Goal: Check status

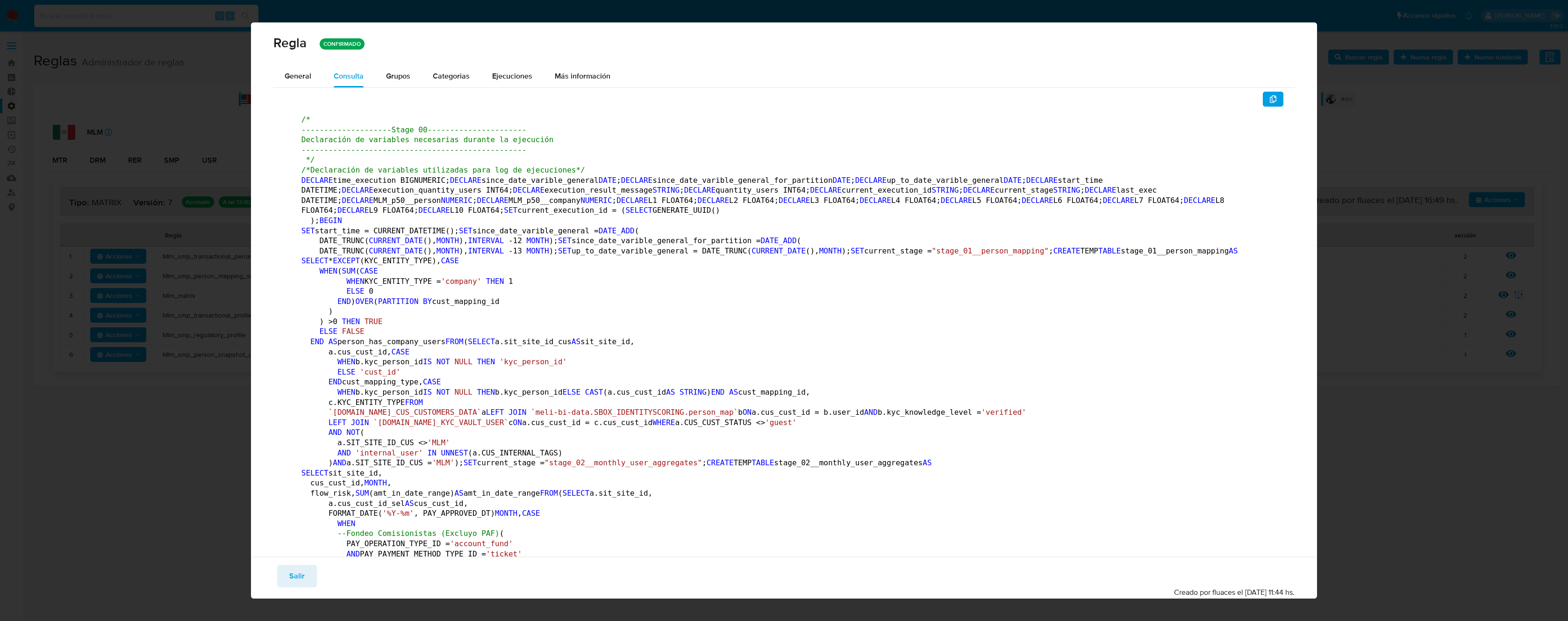
drag, startPoint x: 300, startPoint y: 567, endPoint x: 303, endPoint y: 564, distance: 4.2
click at [301, 567] on span "Salir" at bounding box center [296, 576] width 15 height 21
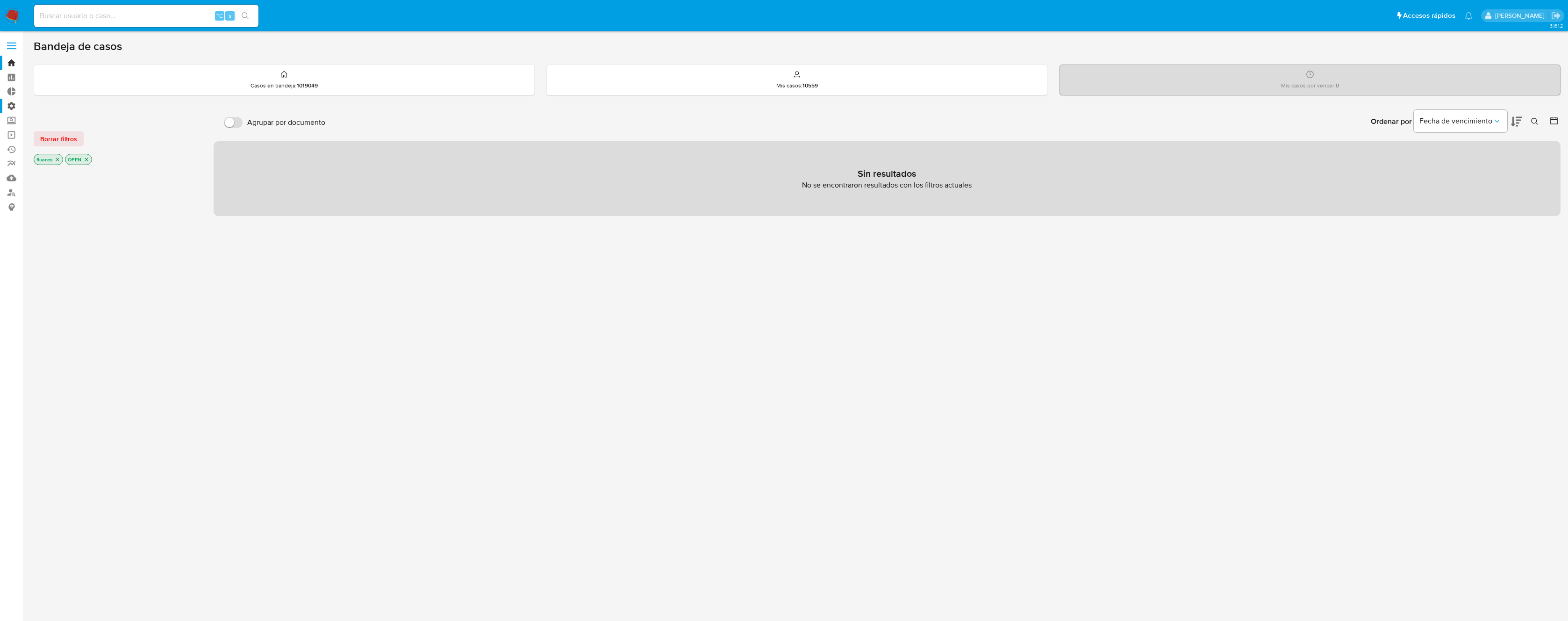
click at [18, 107] on label "Administración" at bounding box center [55, 106] width 111 height 15
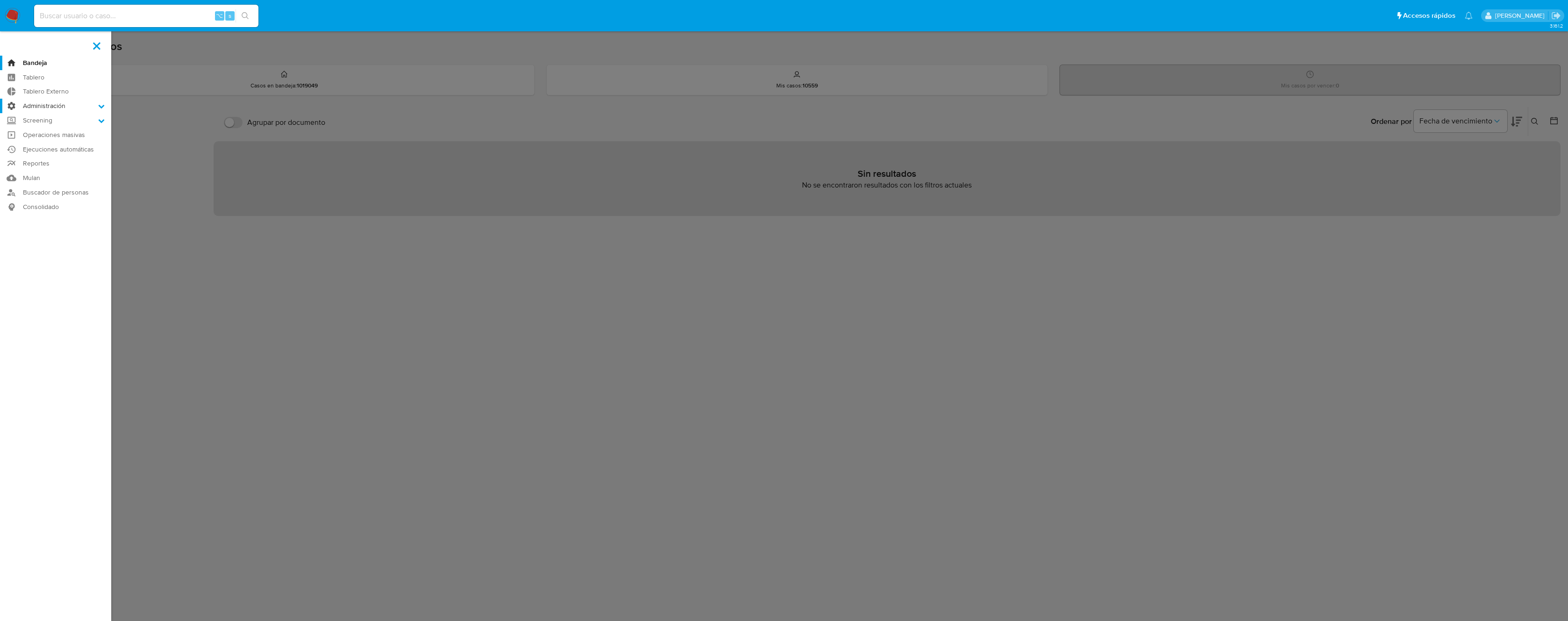
click at [0, 0] on input "Administración" at bounding box center [0, 0] width 0 height 0
click at [41, 120] on link "Reglas" at bounding box center [55, 119] width 111 height 12
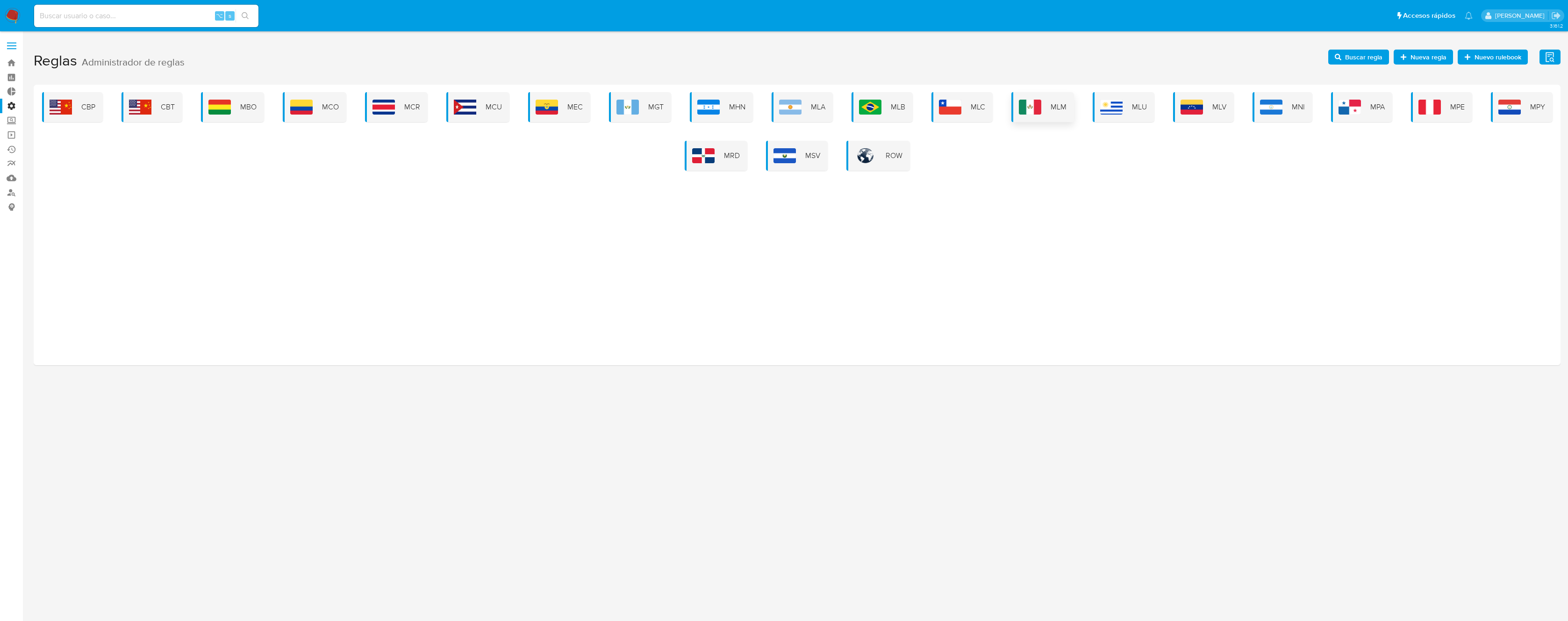
click at [1036, 109] on img at bounding box center [1030, 107] width 23 height 15
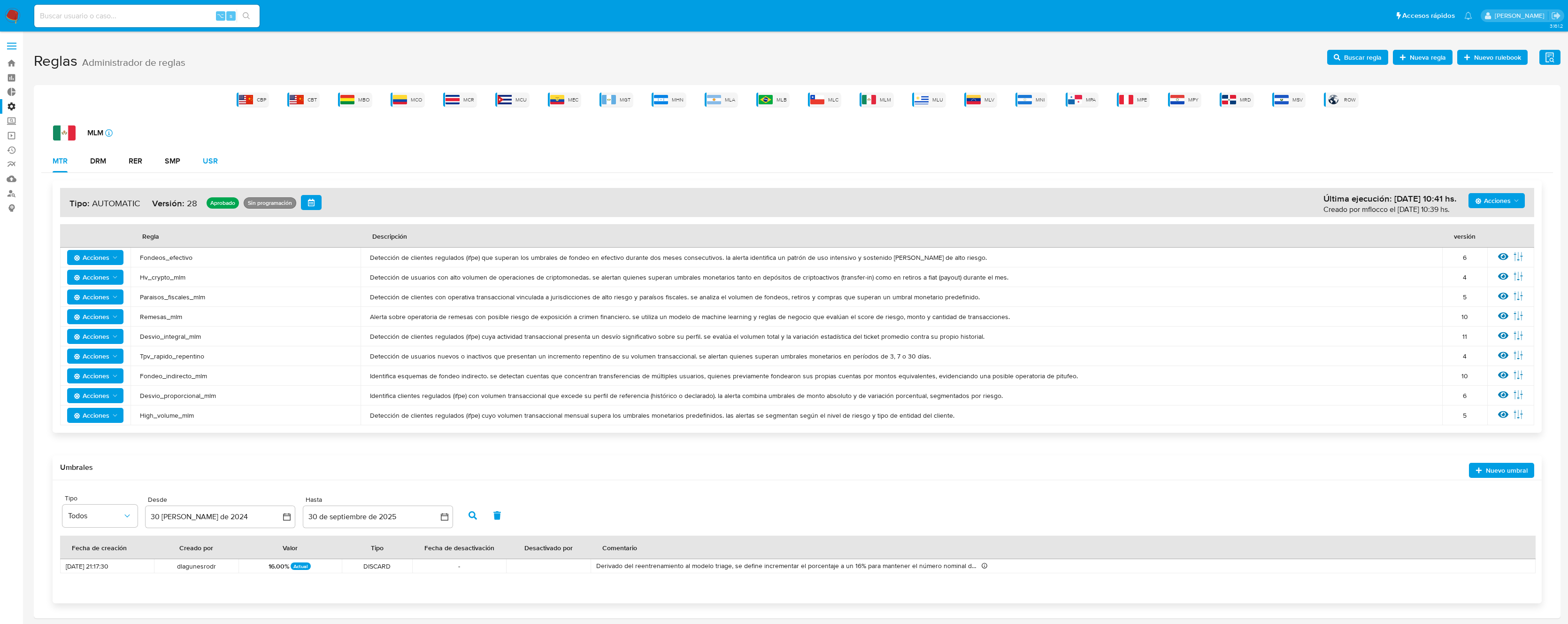
click at [196, 165] on button "USR" at bounding box center [210, 161] width 37 height 23
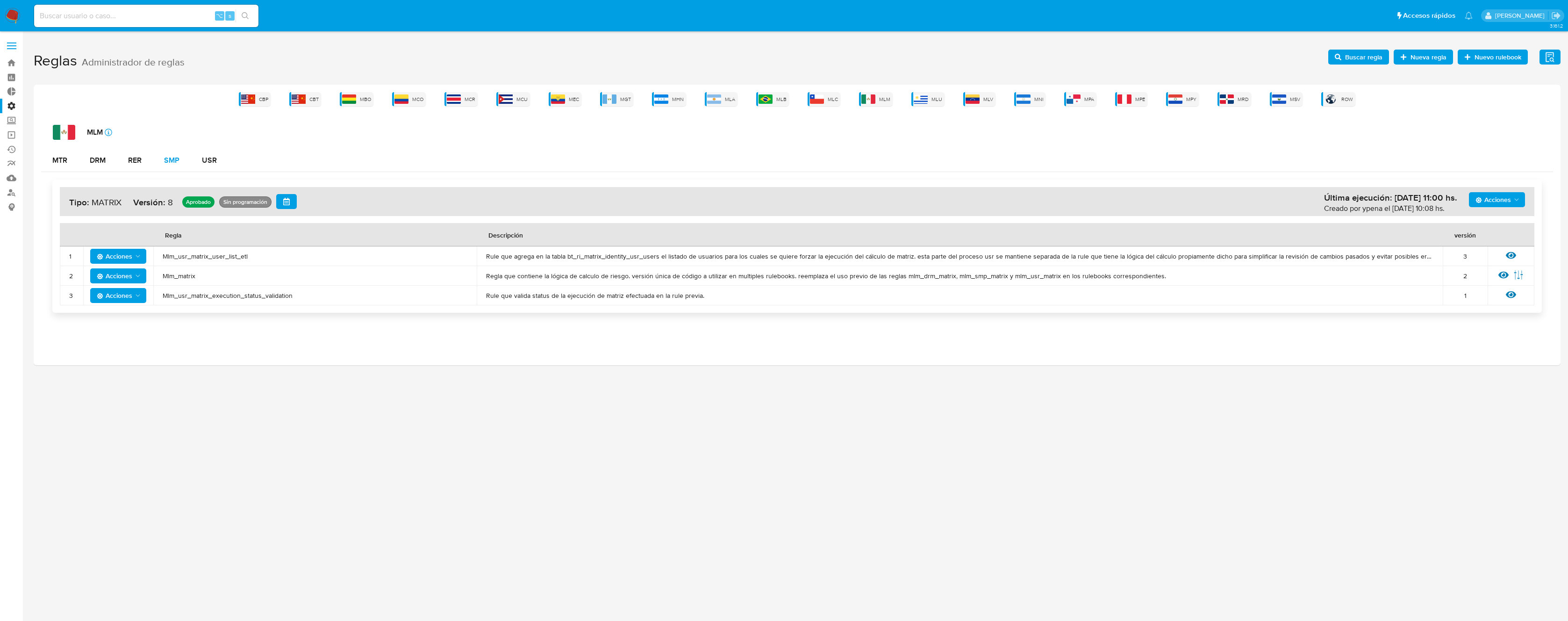
click at [185, 161] on button "SMP" at bounding box center [172, 160] width 38 height 23
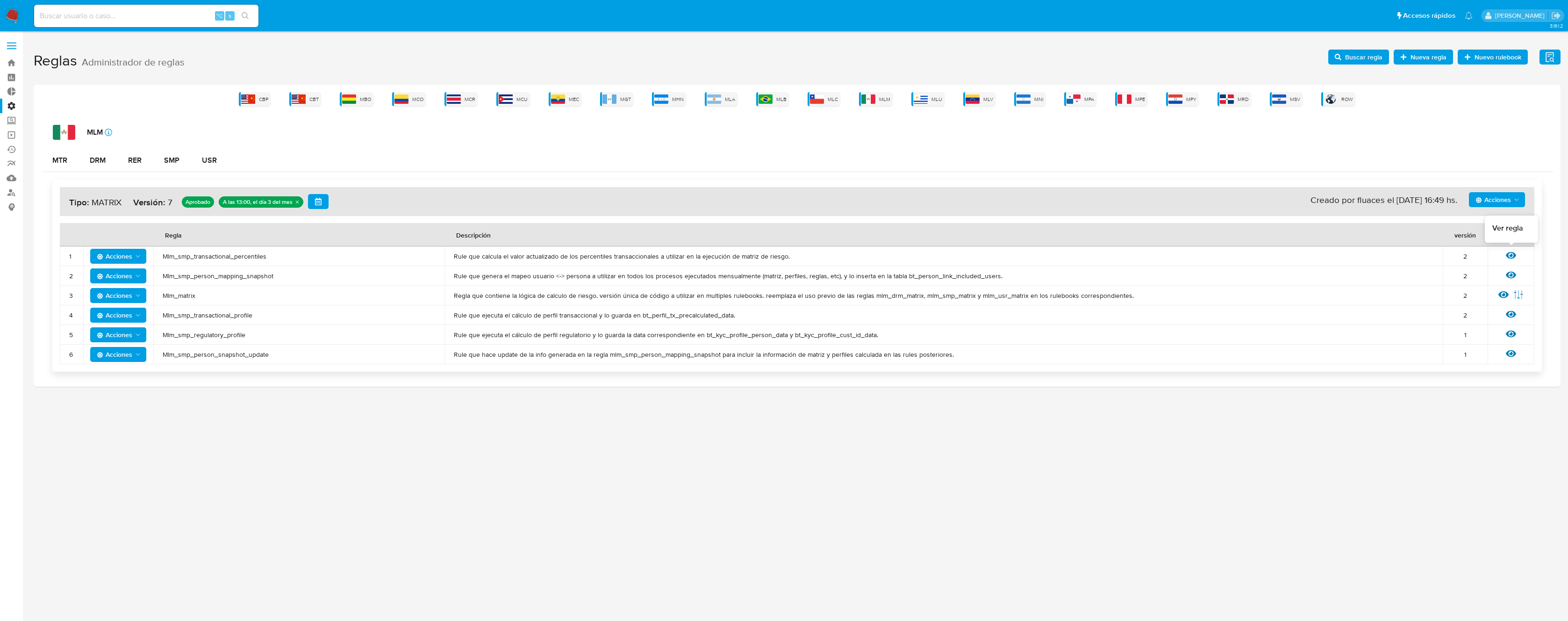
click at [1508, 256] on icon at bounding box center [1511, 256] width 10 height 7
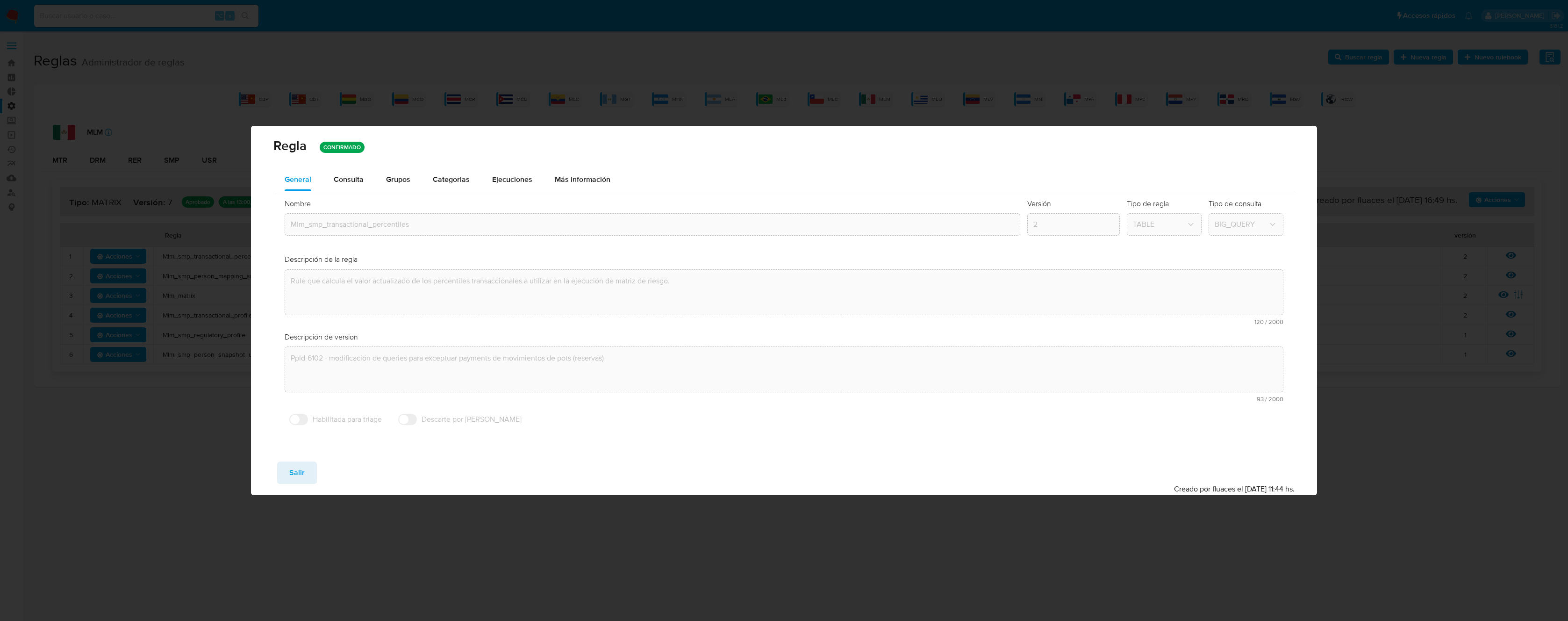
click at [360, 174] on span "Consulta" at bounding box center [348, 180] width 30 height 11
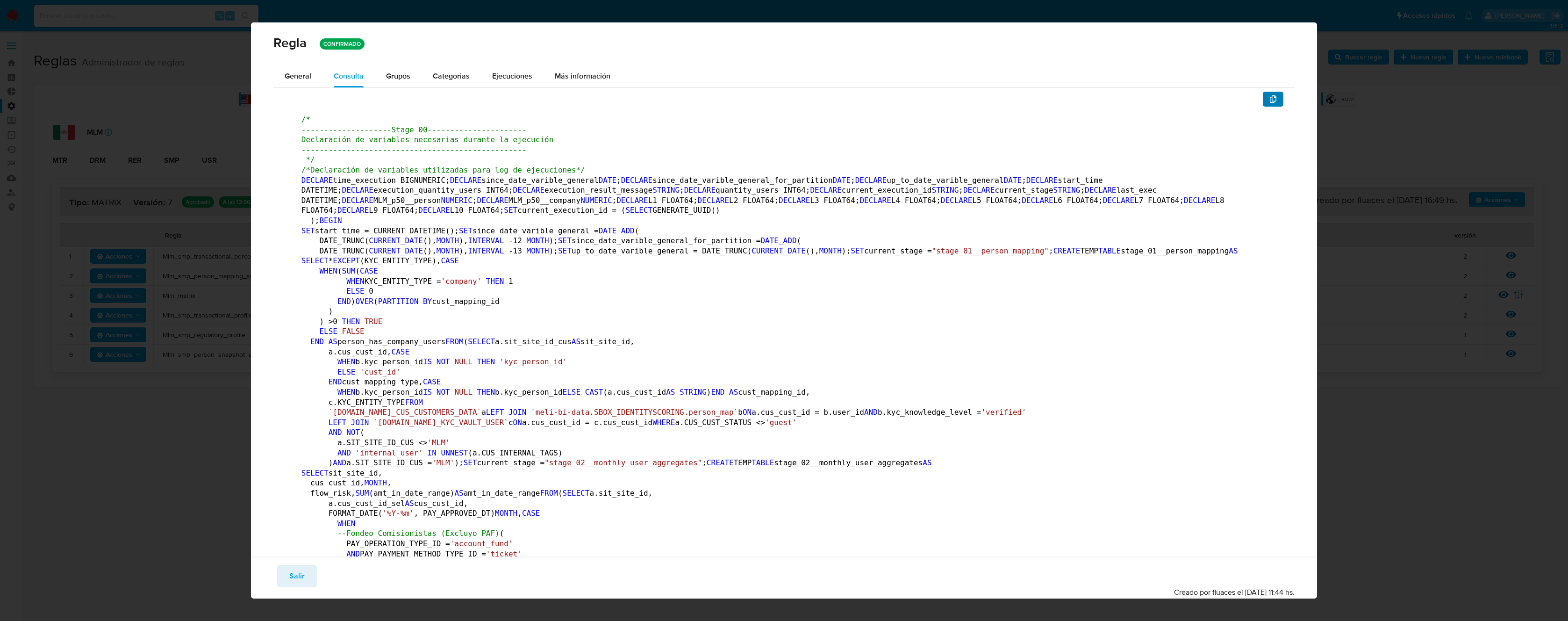
click at [1269, 100] on icon "button" at bounding box center [1273, 99] width 7 height 7
click at [301, 570] on span "Salir" at bounding box center [296, 576] width 15 height 21
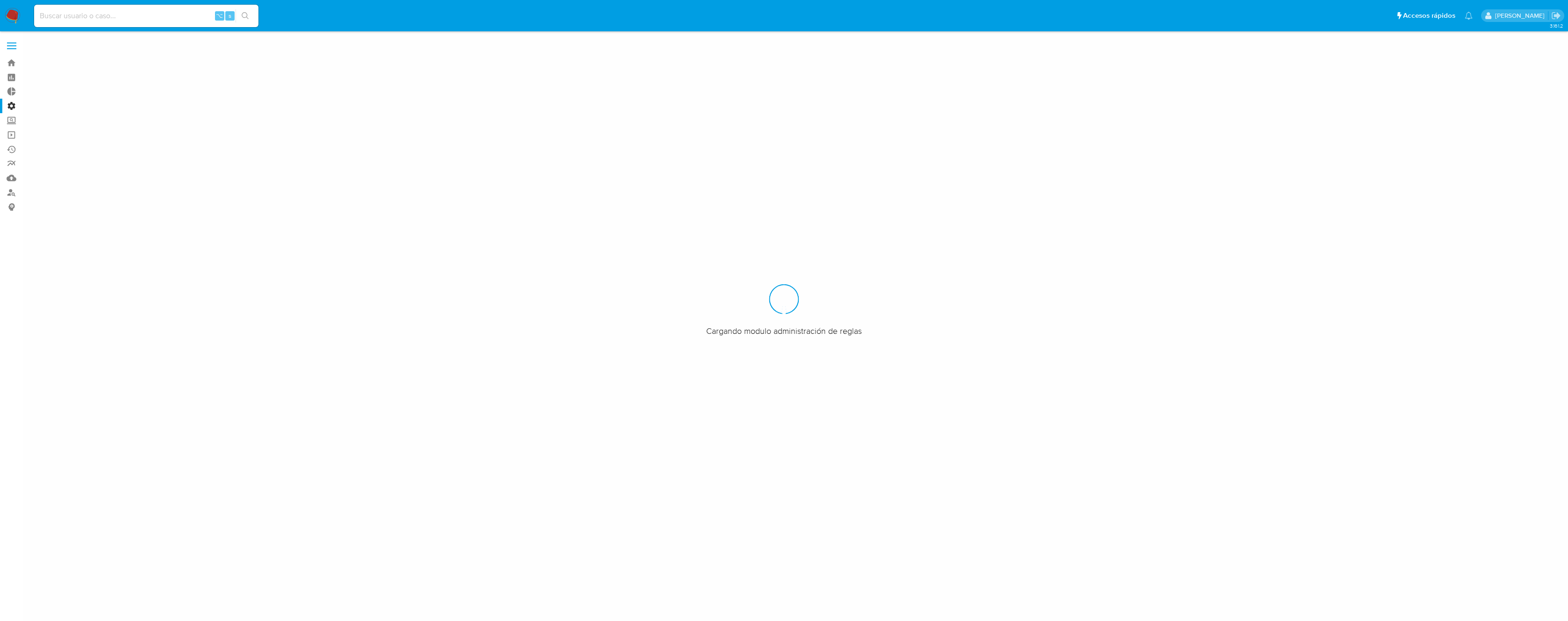
click at [164, 19] on input at bounding box center [146, 16] width 225 height 12
paste input "2437682972"
type input "2437682972"
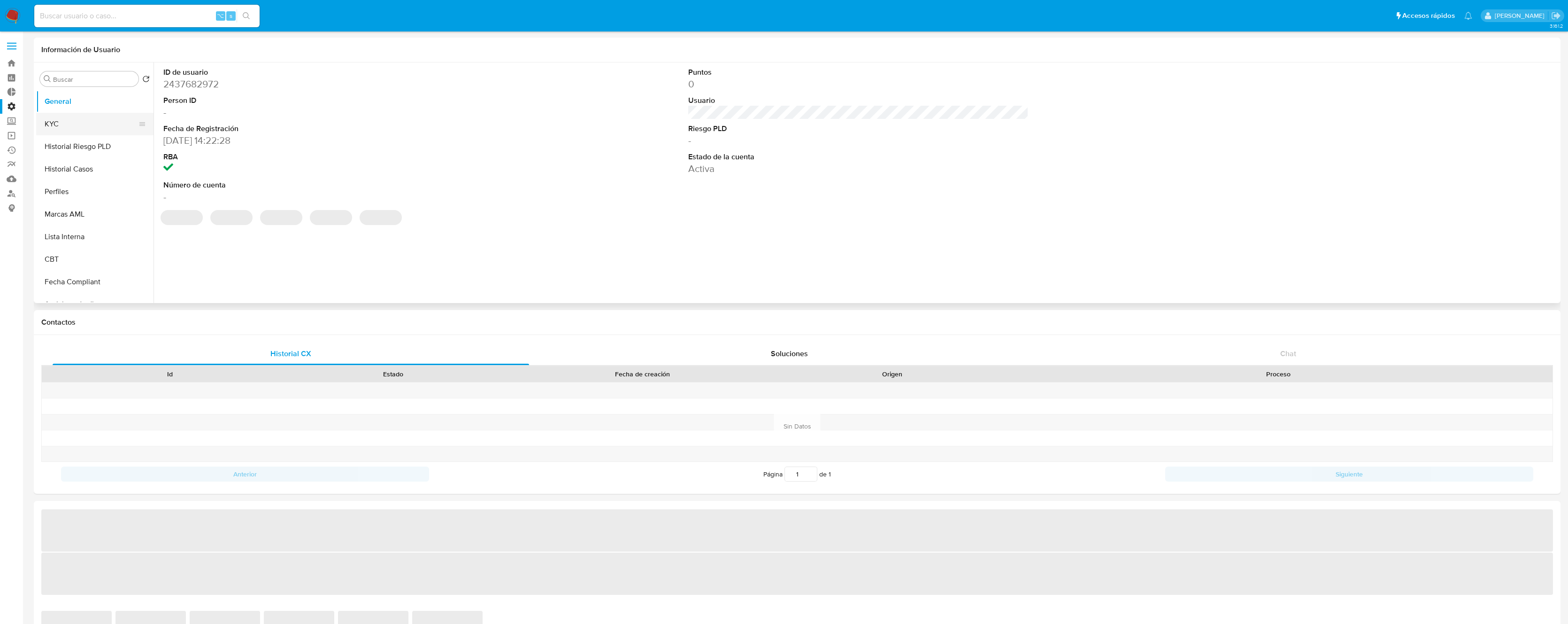
select select "10"
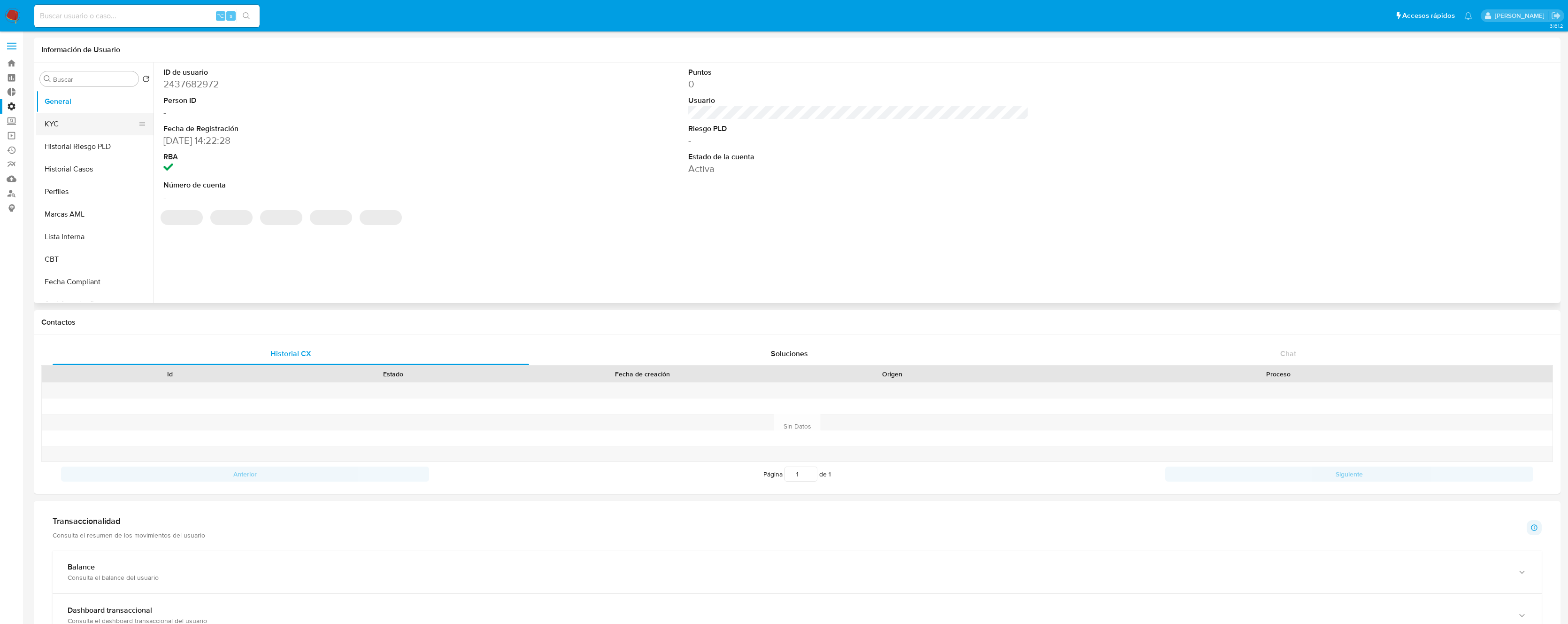
click at [69, 117] on button "KYC" at bounding box center [91, 124] width 110 height 23
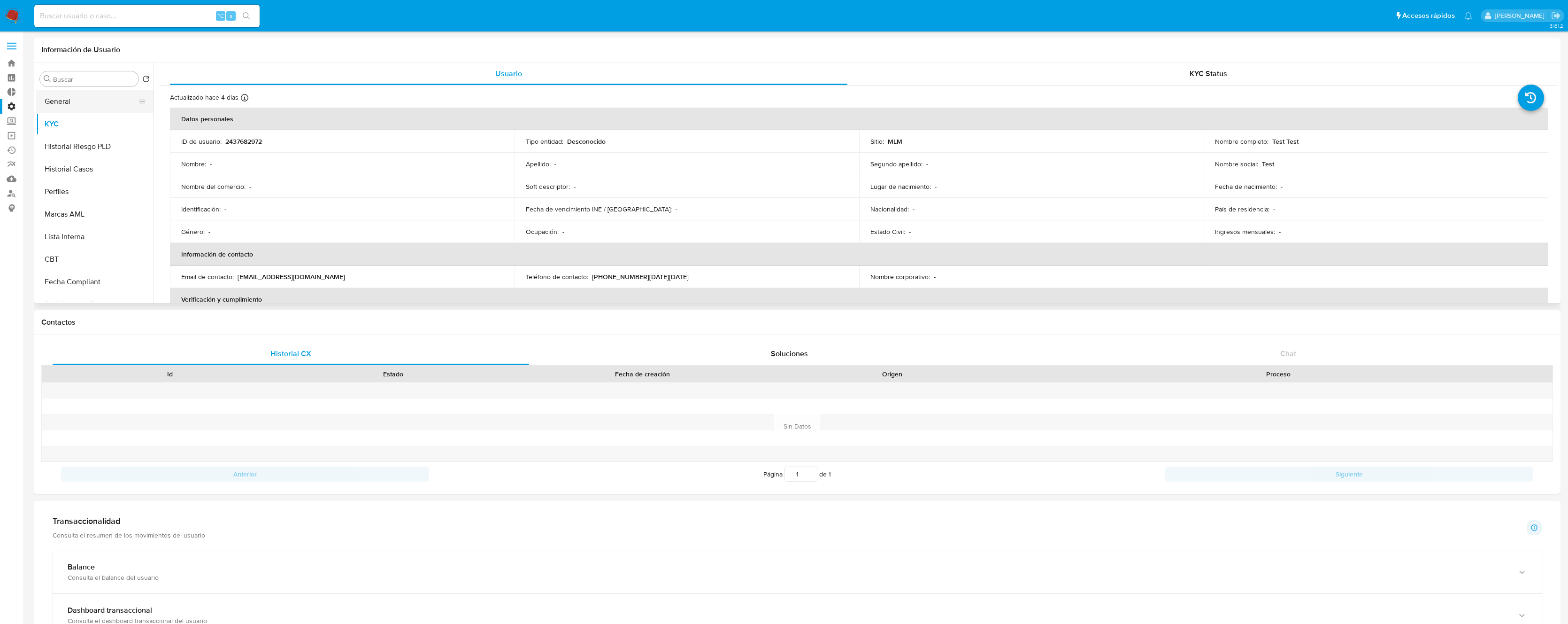
click at [91, 106] on button "General" at bounding box center [91, 101] width 110 height 23
